Goal: Task Accomplishment & Management: Manage account settings

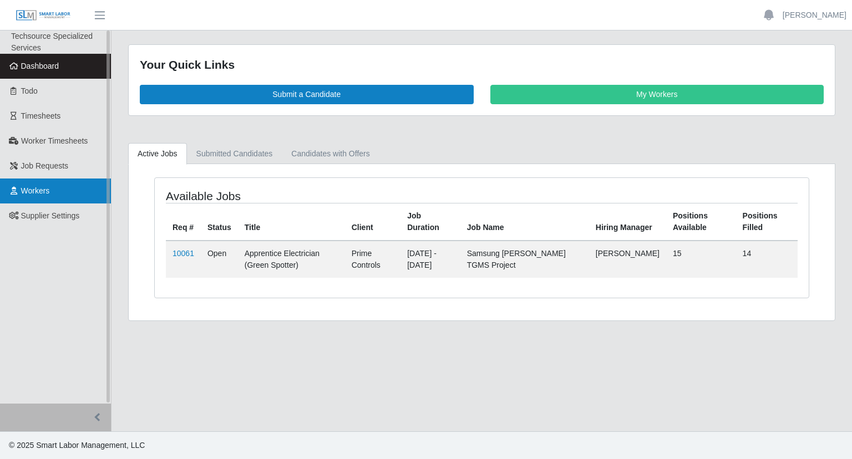
click at [57, 191] on link "Workers" at bounding box center [55, 191] width 111 height 25
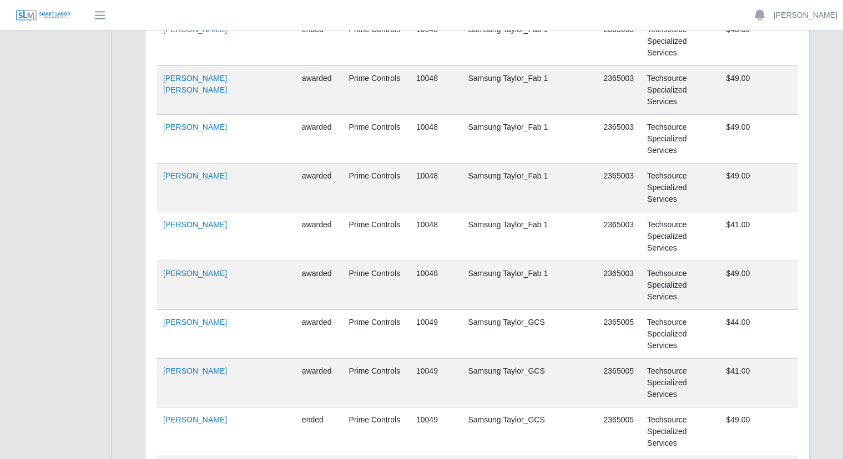
scroll to position [35587, 0]
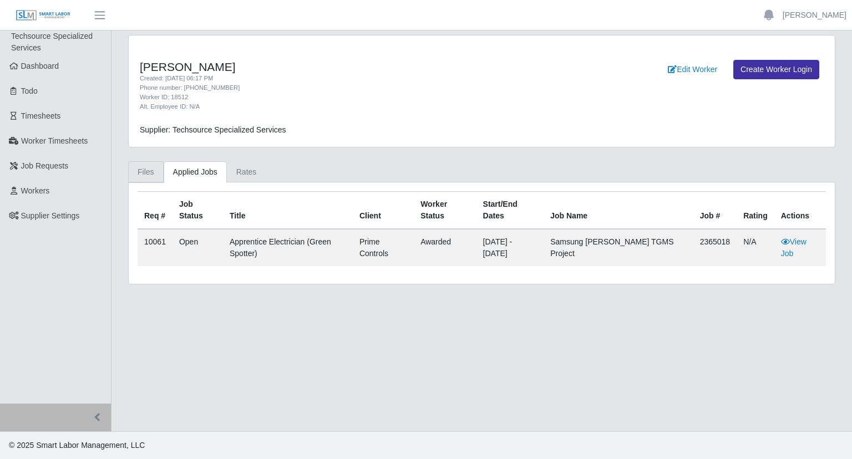
click at [144, 173] on link "Files" at bounding box center [146, 172] width 36 height 22
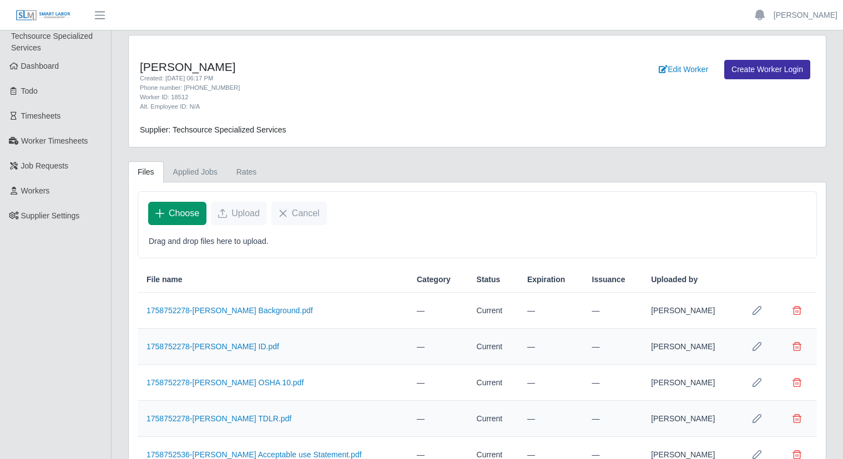
click at [171, 209] on span "Choose" at bounding box center [184, 213] width 31 height 13
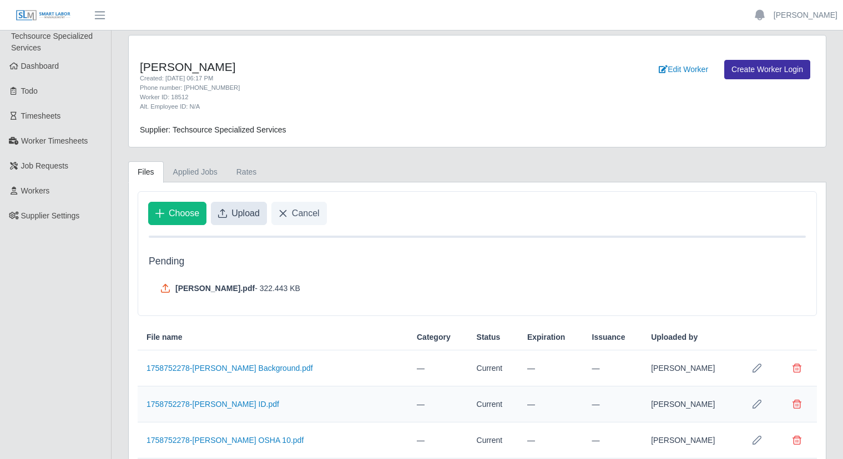
click at [225, 214] on icon "Upload" at bounding box center [222, 213] width 9 height 9
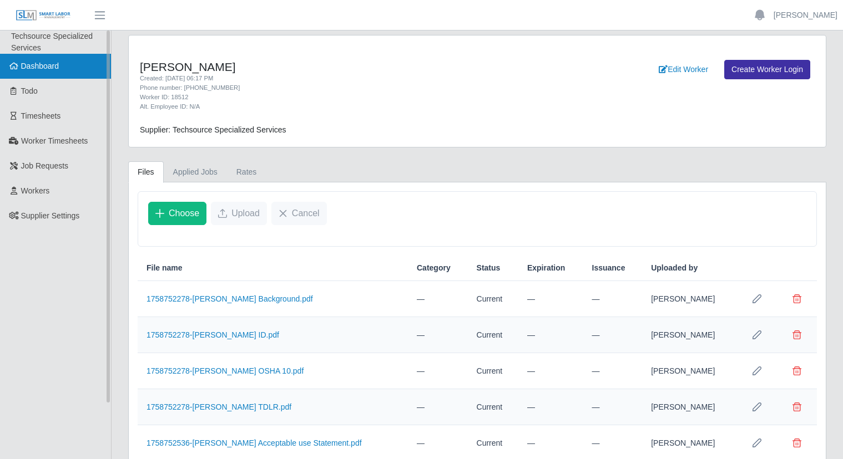
click at [53, 57] on link "Dashboard" at bounding box center [55, 66] width 111 height 25
